Goal: Task Accomplishment & Management: Manage account settings

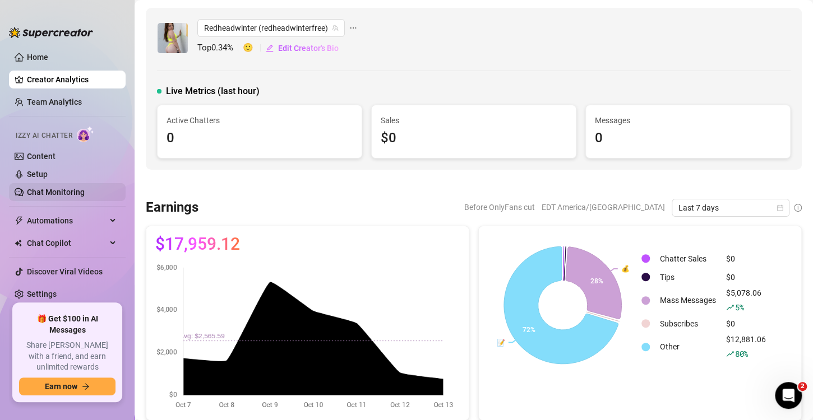
click at [33, 188] on link "Chat Monitoring" at bounding box center [56, 192] width 58 height 9
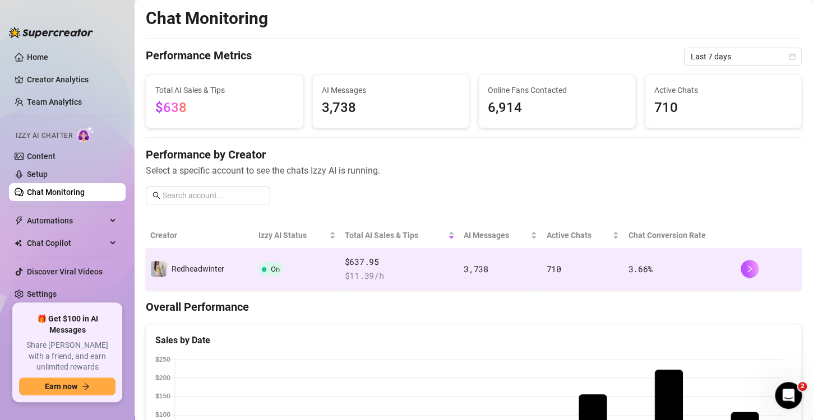
click at [271, 266] on span "On" at bounding box center [275, 269] width 9 height 8
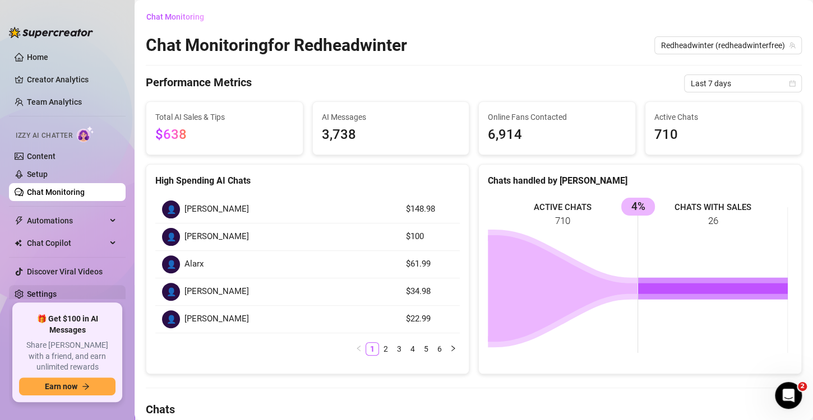
click at [32, 290] on link "Settings" at bounding box center [42, 294] width 30 height 9
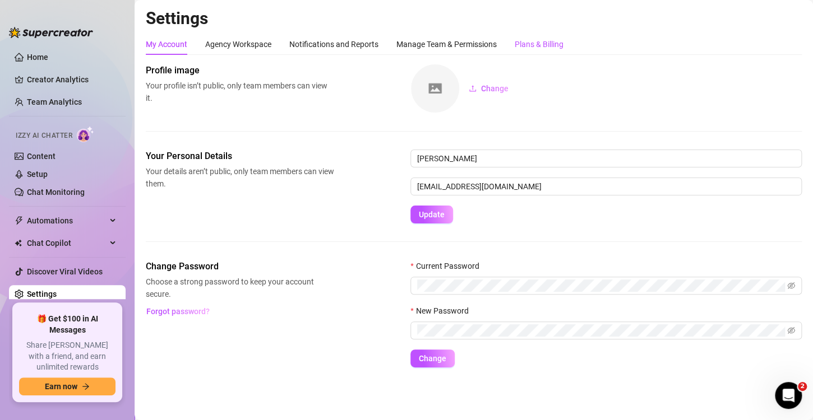
click at [543, 44] on div "Plans & Billing" at bounding box center [539, 44] width 49 height 12
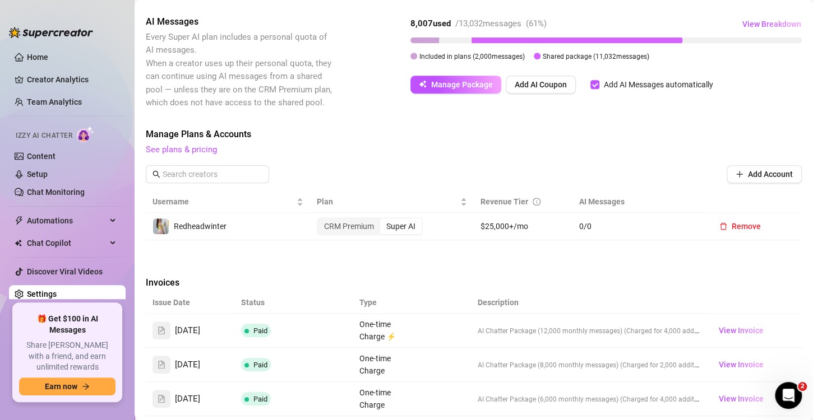
scroll to position [211, 0]
click at [55, 98] on link "Team Analytics" at bounding box center [54, 102] width 55 height 9
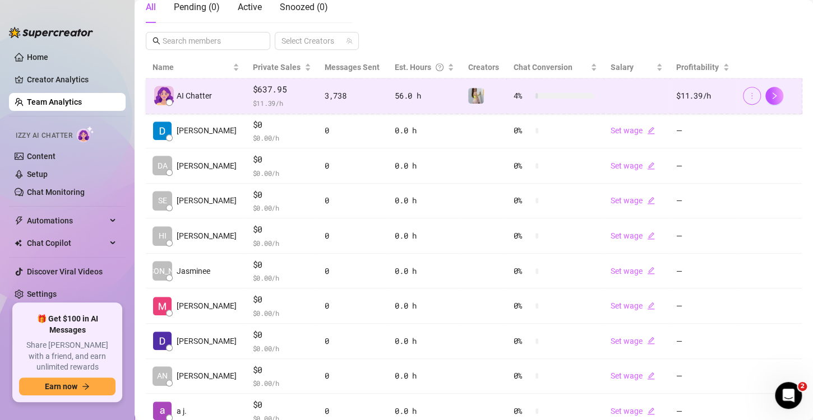
click at [748, 92] on icon "more" at bounding box center [752, 96] width 8 height 8
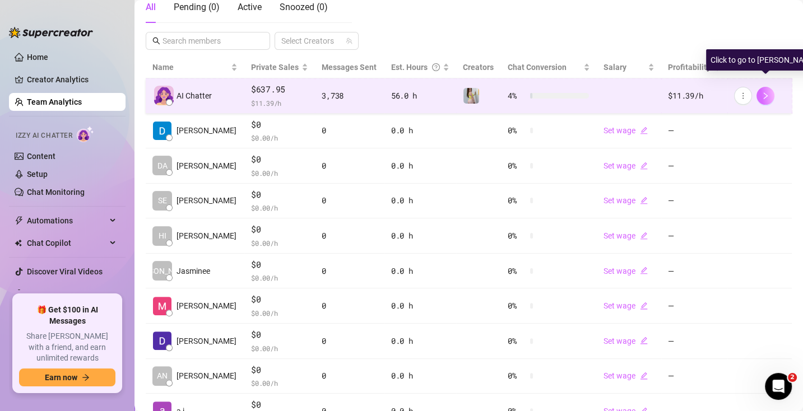
click at [767, 98] on icon "right" at bounding box center [766, 96] width 8 height 8
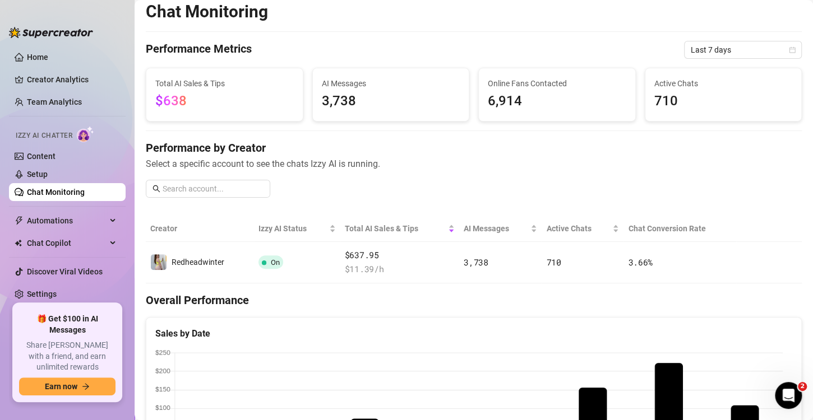
scroll to position [7, 0]
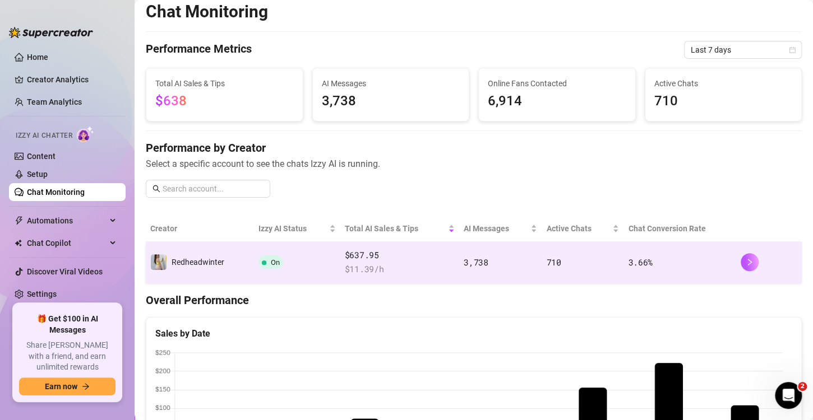
click at [271, 261] on span "On" at bounding box center [275, 262] width 9 height 8
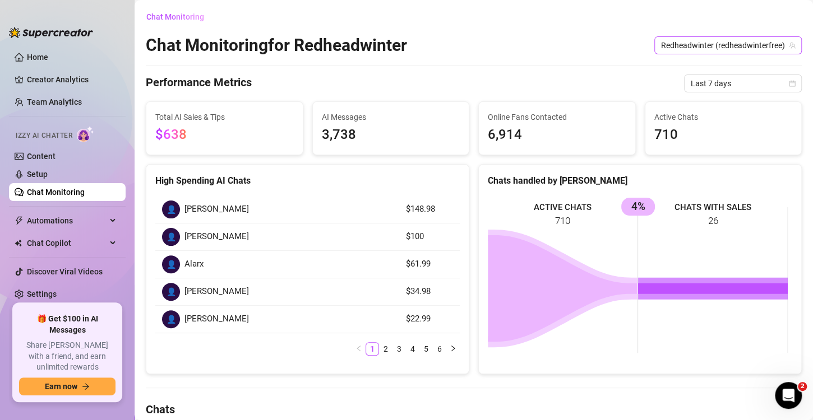
click at [701, 48] on span "Redheadwinter (redheadwinterfree)" at bounding box center [728, 45] width 134 height 17
click at [695, 48] on span "Redheadwinter (redheadwinterfree)" at bounding box center [728, 45] width 134 height 17
click at [169, 18] on span "Chat Monitoring" at bounding box center [175, 16] width 58 height 9
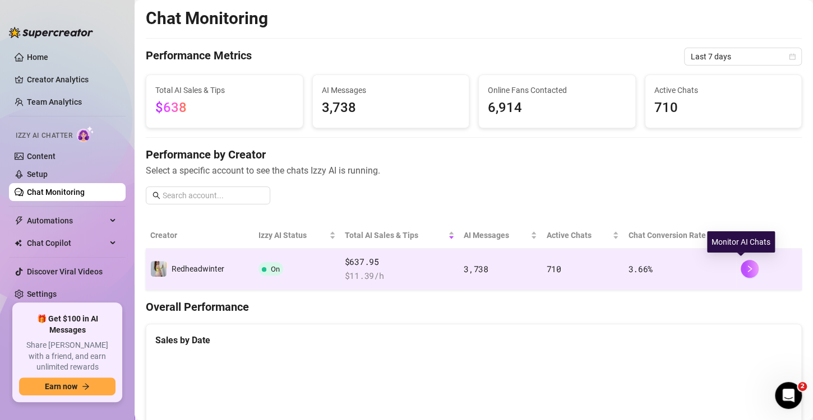
drag, startPoint x: 741, startPoint y: 269, endPoint x: 706, endPoint y: 268, distance: 34.8
click at [706, 268] on td "3.66 %" at bounding box center [679, 269] width 113 height 41
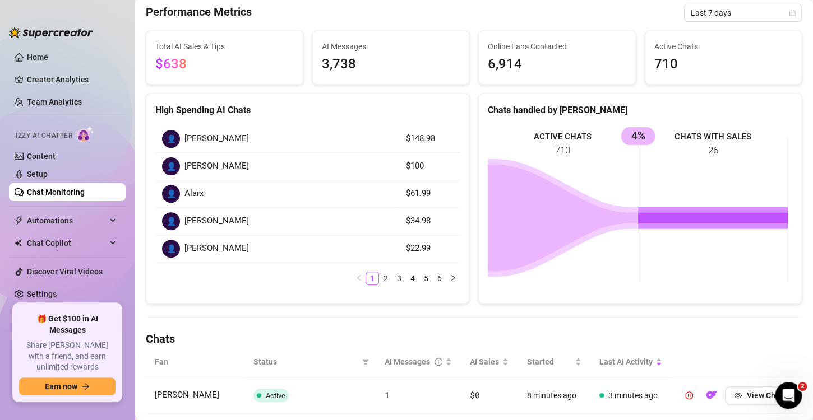
scroll to position [70, 0]
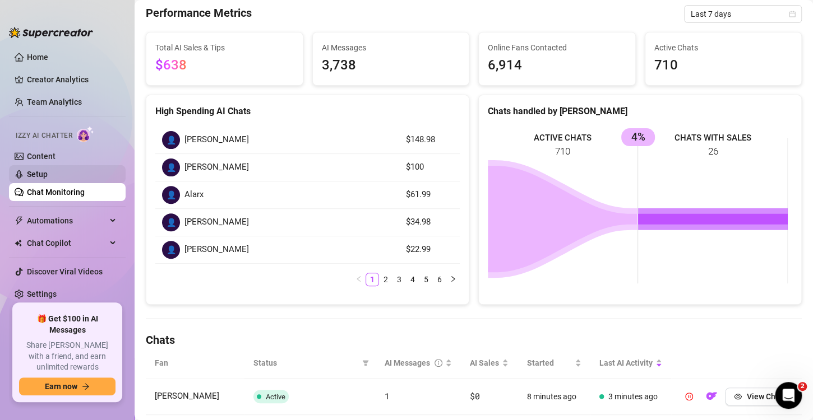
click at [44, 175] on link "Setup" at bounding box center [37, 174] width 21 height 9
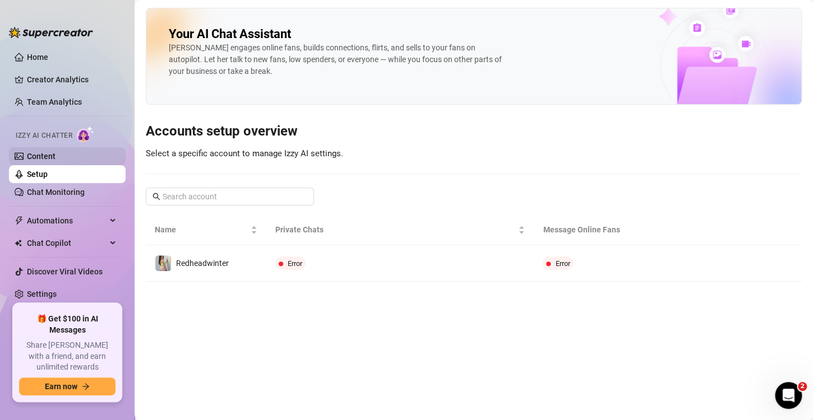
click at [41, 159] on link "Content" at bounding box center [41, 156] width 29 height 9
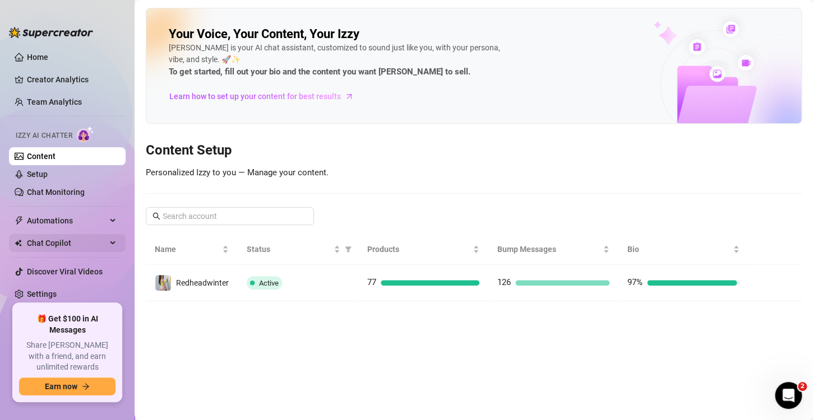
click at [74, 234] on span "Chat Copilot" at bounding box center [67, 243] width 80 height 18
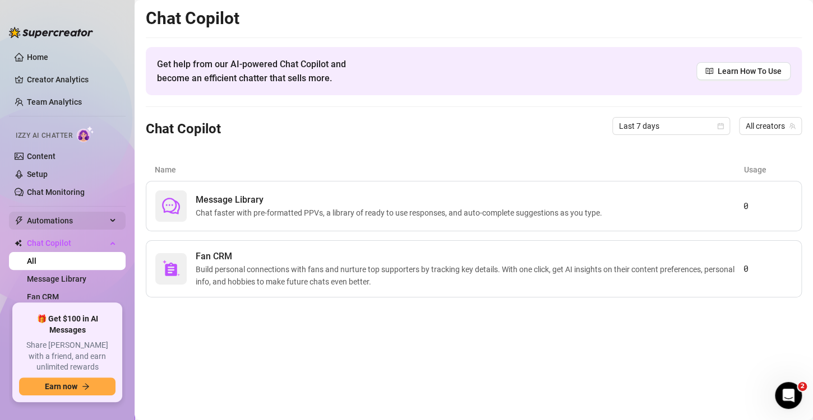
click at [44, 216] on span "Automations" at bounding box center [67, 221] width 80 height 18
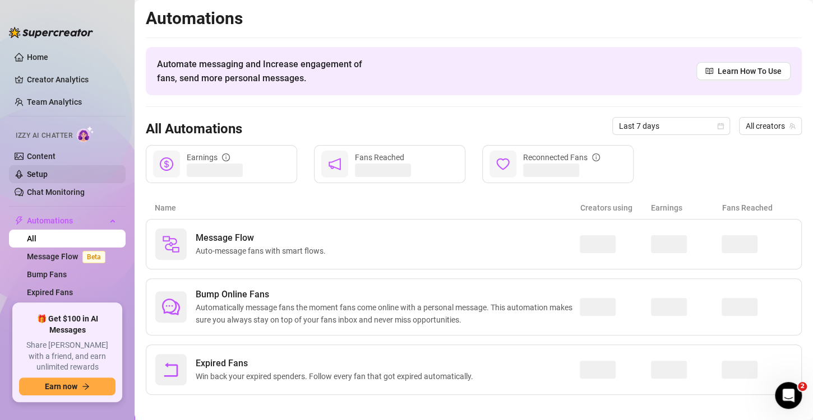
click at [30, 177] on link "Setup" at bounding box center [37, 174] width 21 height 9
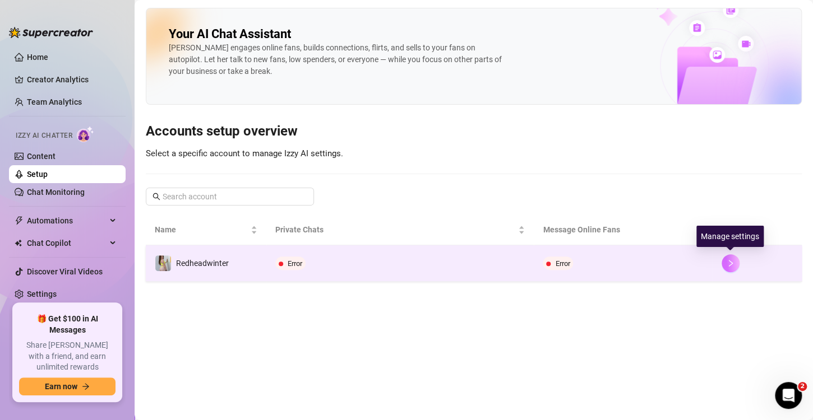
click at [738, 262] on button "button" at bounding box center [730, 264] width 18 height 18
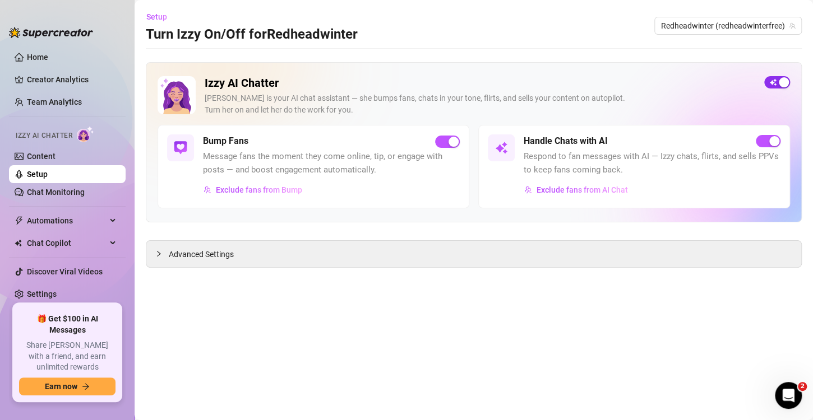
click at [769, 81] on span "button" at bounding box center [777, 82] width 26 height 12
click at [54, 189] on link "Chat Monitoring" at bounding box center [56, 192] width 58 height 9
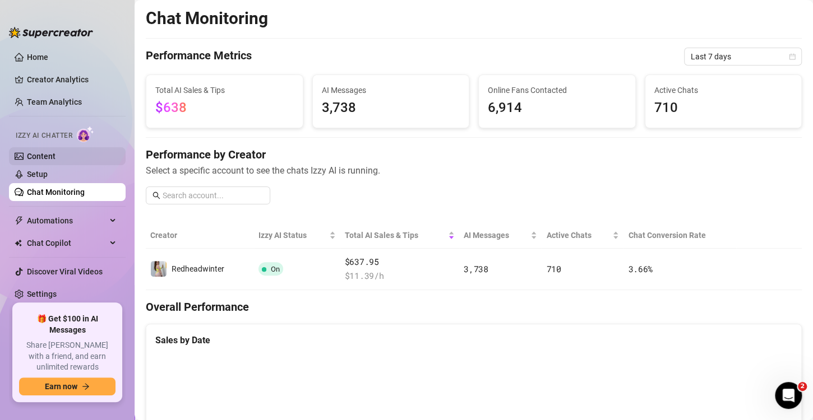
click at [42, 155] on link "Content" at bounding box center [41, 156] width 29 height 9
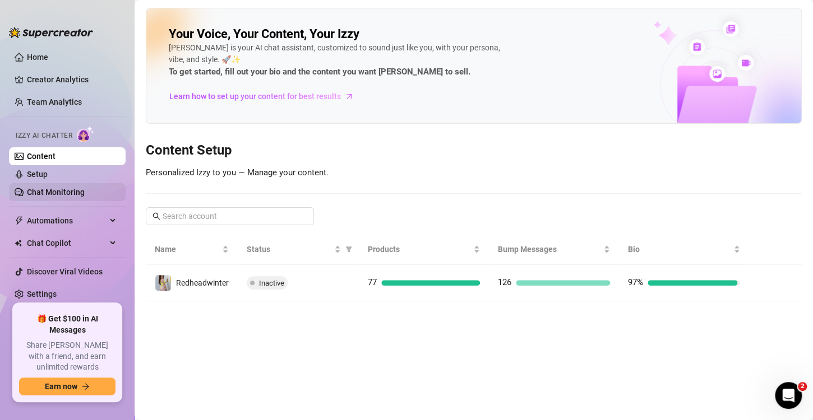
click at [52, 190] on link "Chat Monitoring" at bounding box center [56, 192] width 58 height 9
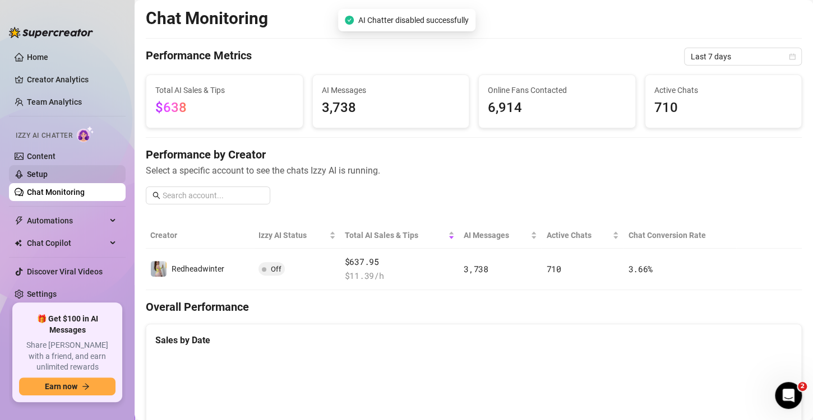
click at [32, 175] on link "Setup" at bounding box center [37, 174] width 21 height 9
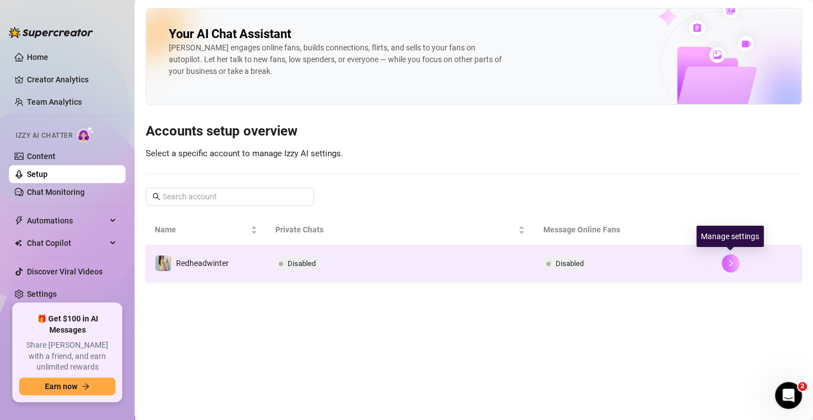
click at [730, 260] on icon "right" at bounding box center [731, 264] width 8 height 8
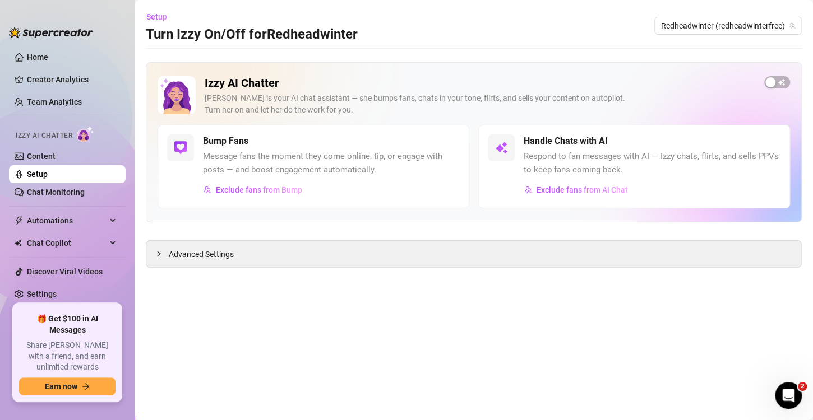
click at [304, 305] on main "Setup Turn Izzy On/Off for Redheadwinter Redheadwinter (redheadwinterfree) Izzy…" at bounding box center [474, 210] width 678 height 420
click at [179, 249] on span "Advanced Settings" at bounding box center [201, 254] width 65 height 12
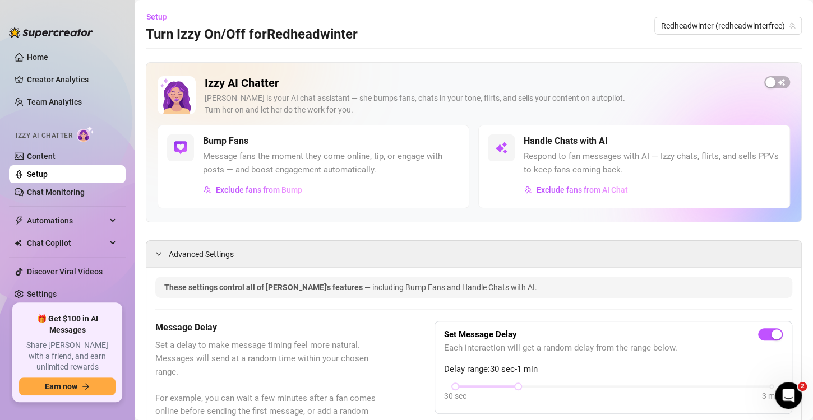
click at [40, 193] on link "Chat Monitoring" at bounding box center [56, 192] width 58 height 9
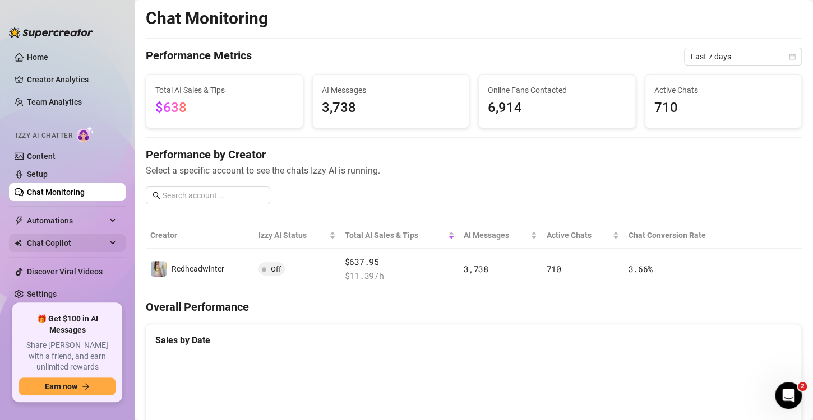
click at [109, 243] on div "Chat Copilot" at bounding box center [67, 243] width 117 height 18
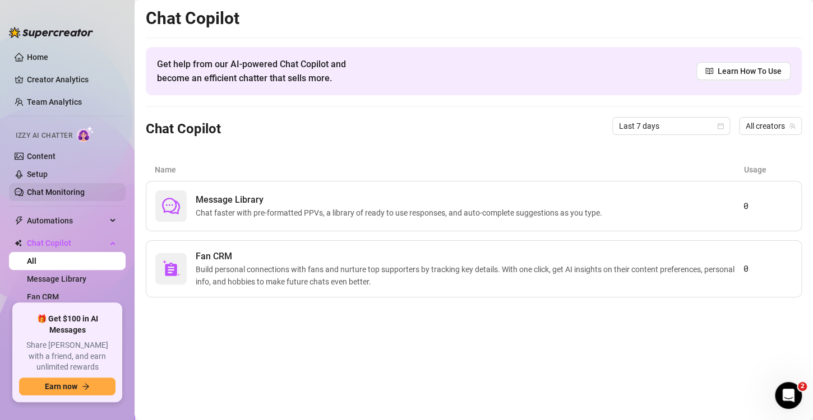
click at [47, 191] on link "Chat Monitoring" at bounding box center [56, 192] width 58 height 9
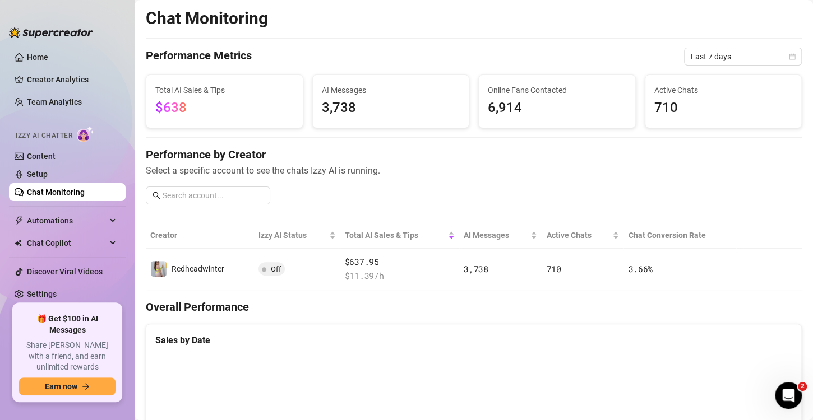
scroll to position [92, 0]
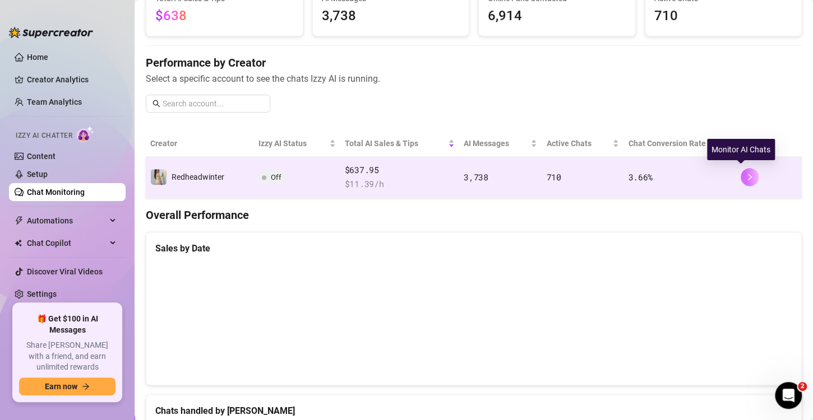
click at [746, 175] on icon "right" at bounding box center [750, 177] width 8 height 8
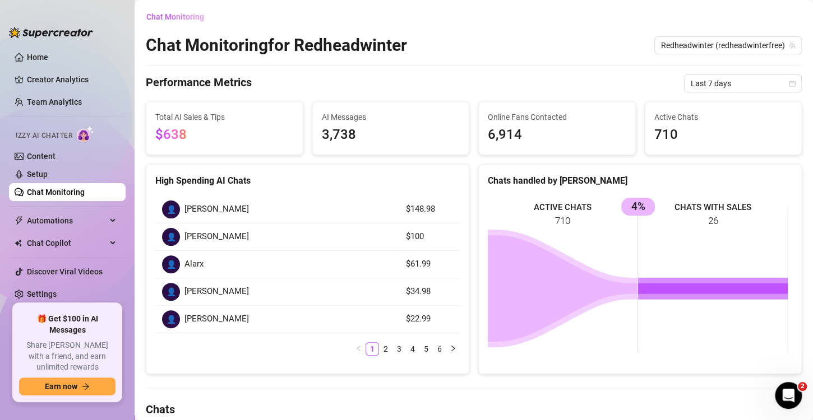
click at [266, 81] on div "Performance Metrics Last 7 days" at bounding box center [474, 84] width 656 height 18
click at [45, 173] on link "Setup" at bounding box center [37, 174] width 21 height 9
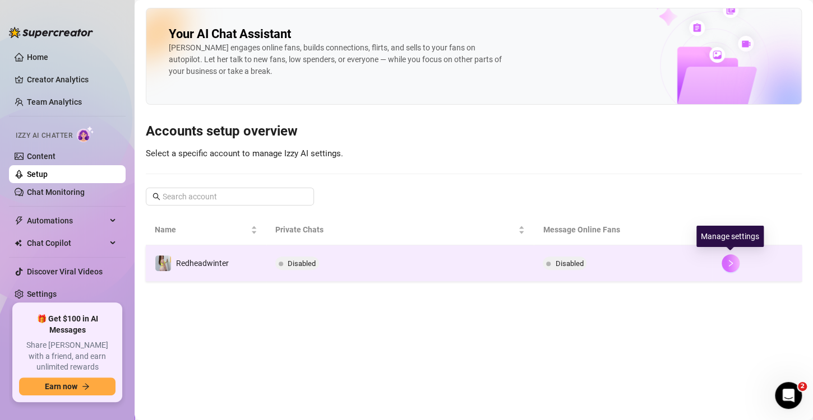
click at [729, 262] on icon "right" at bounding box center [731, 264] width 8 height 8
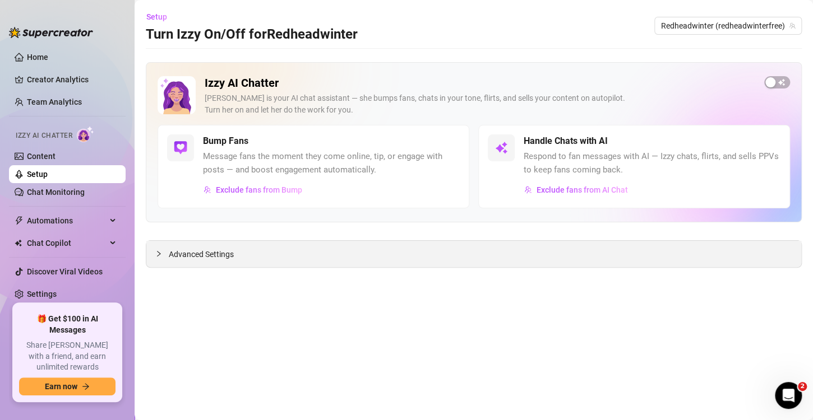
click at [160, 252] on icon "collapsed" at bounding box center [158, 254] width 7 height 7
